Goal: Check status: Check status

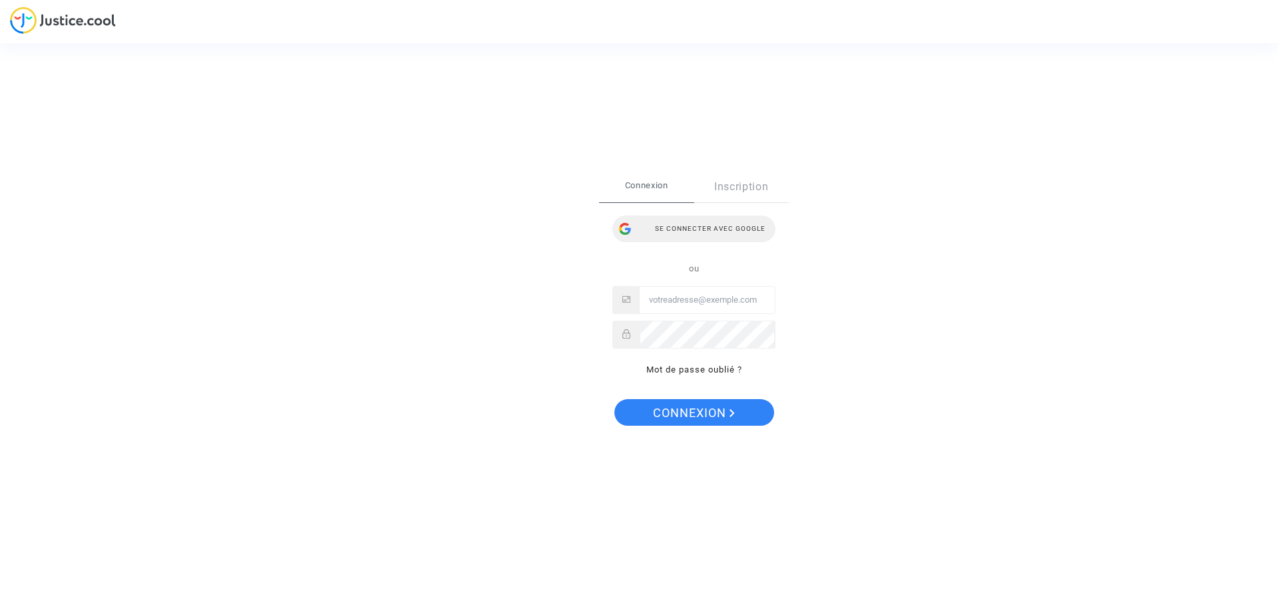
click at [719, 230] on div "Se connecter avec Google" at bounding box center [693, 229] width 163 height 27
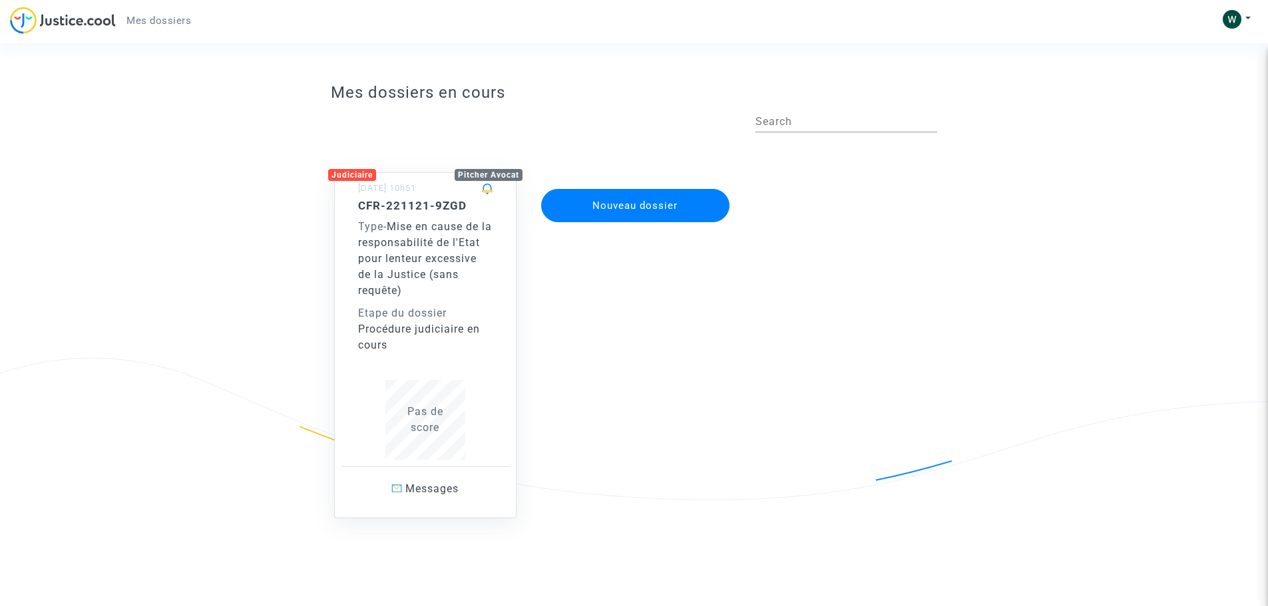
click at [438, 290] on div "Type - Mise en cause de la responsabilité de l'Etat pour lenteur excessive de l…" at bounding box center [425, 259] width 134 height 80
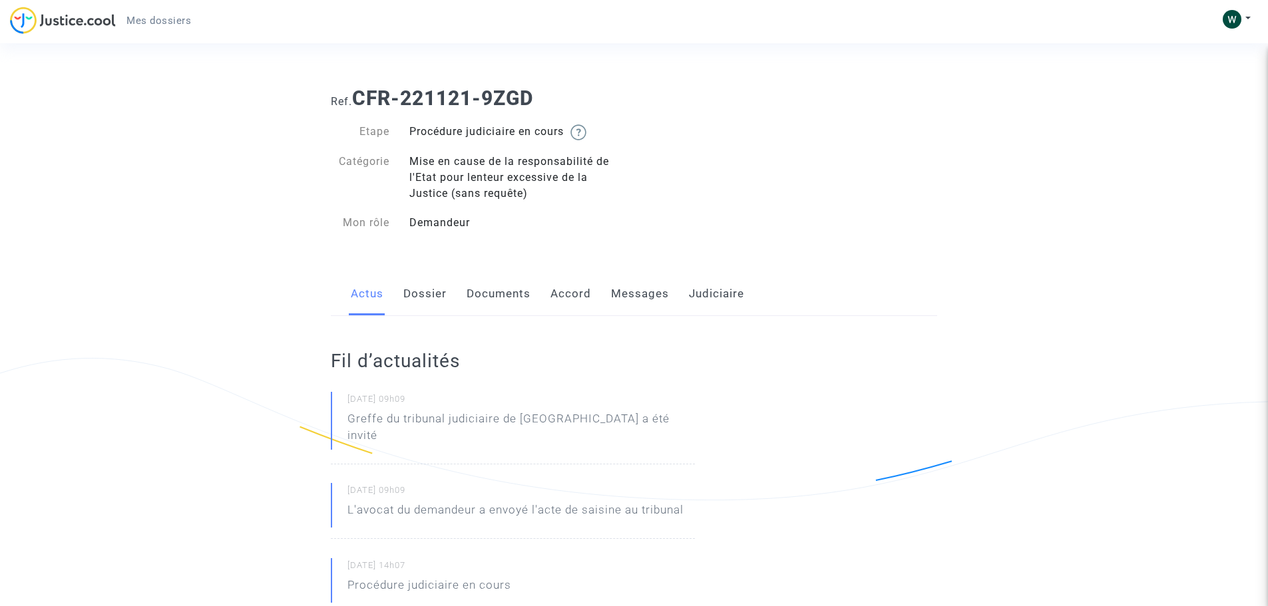
click at [434, 296] on link "Dossier" at bounding box center [424, 294] width 43 height 44
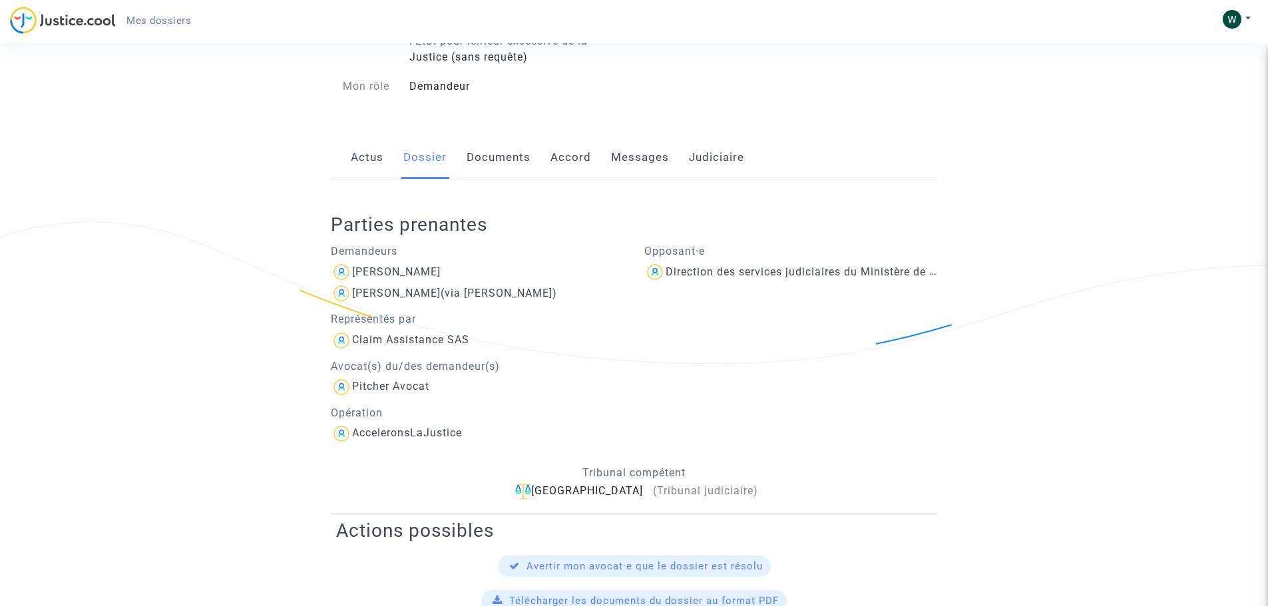
scroll to position [133, 0]
click at [507, 172] on link "Documents" at bounding box center [499, 161] width 64 height 44
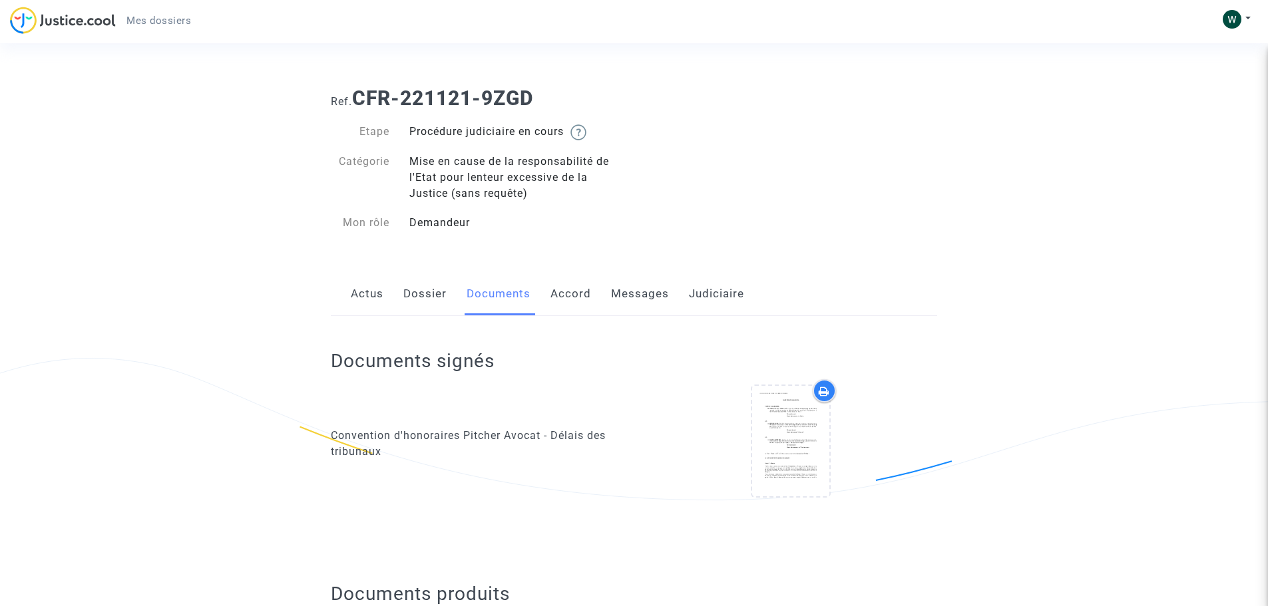
scroll to position [67, 0]
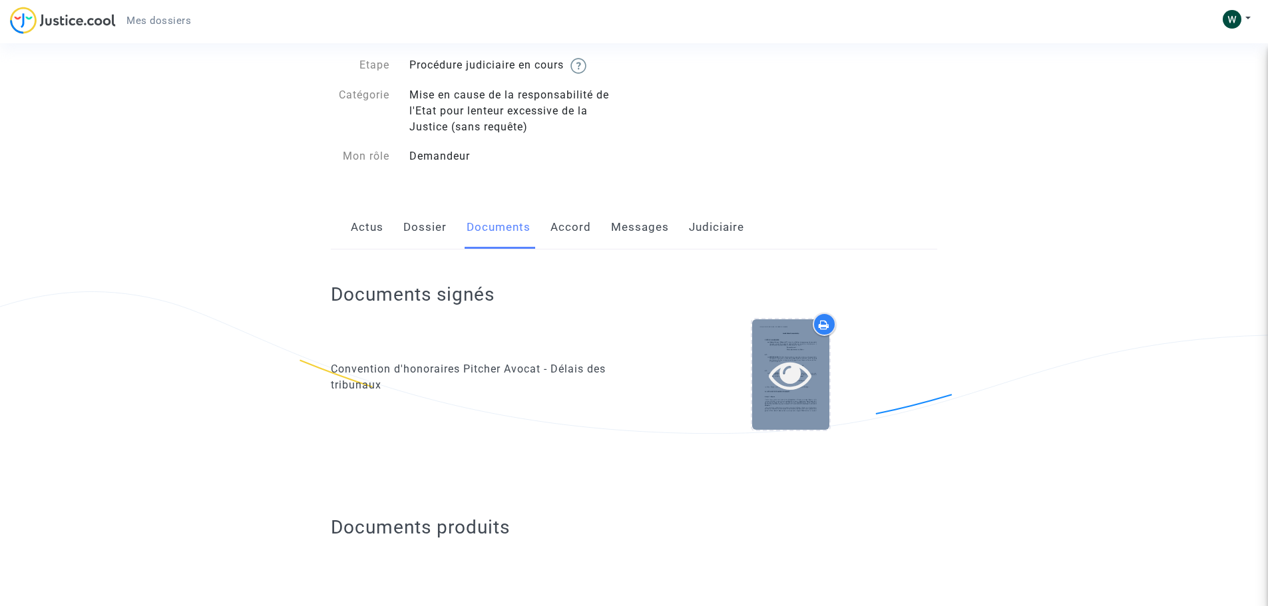
click at [793, 361] on icon at bounding box center [790, 374] width 43 height 43
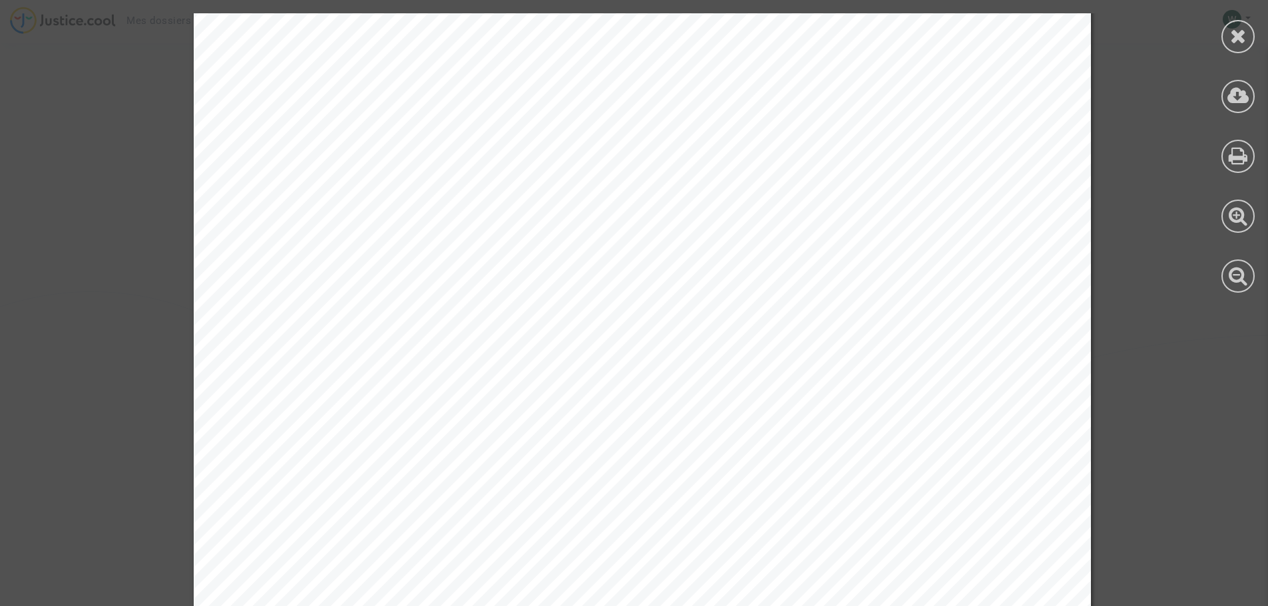
scroll to position [2996, 0]
